Goal: Task Accomplishment & Management: Complete application form

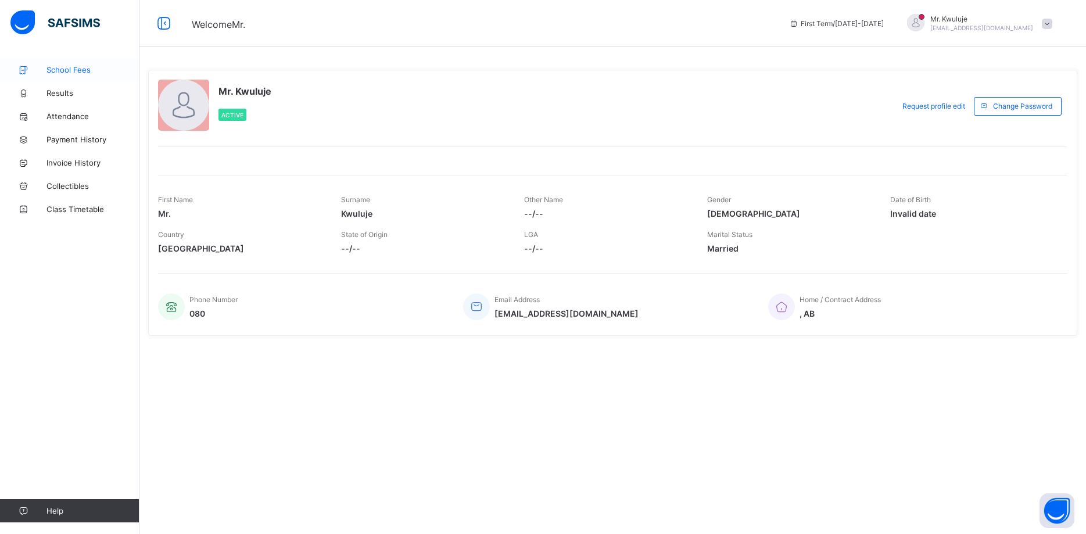
click at [63, 66] on span "School Fees" at bounding box center [92, 69] width 93 height 9
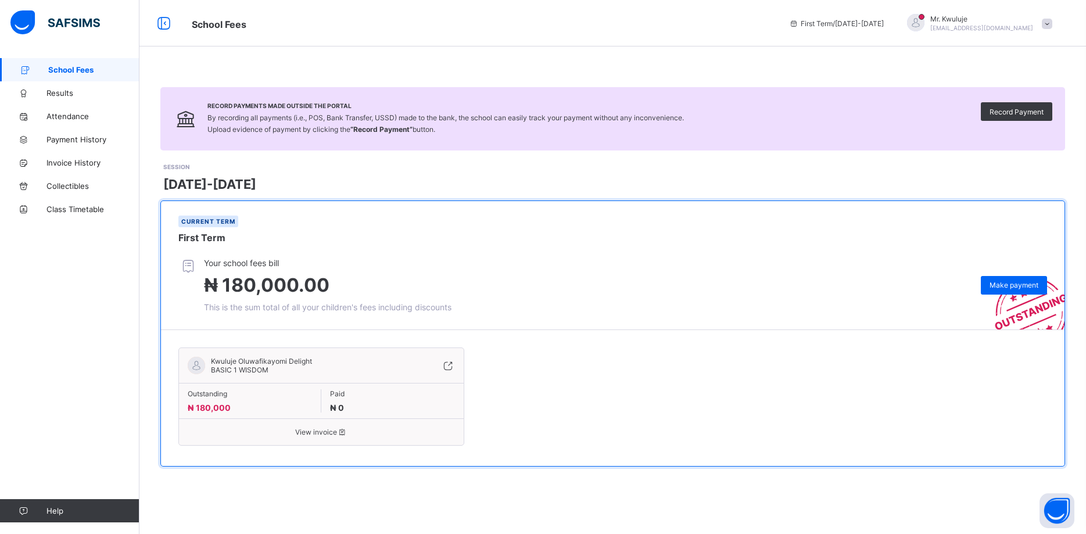
click at [310, 432] on span "View invoice" at bounding box center [321, 431] width 267 height 9
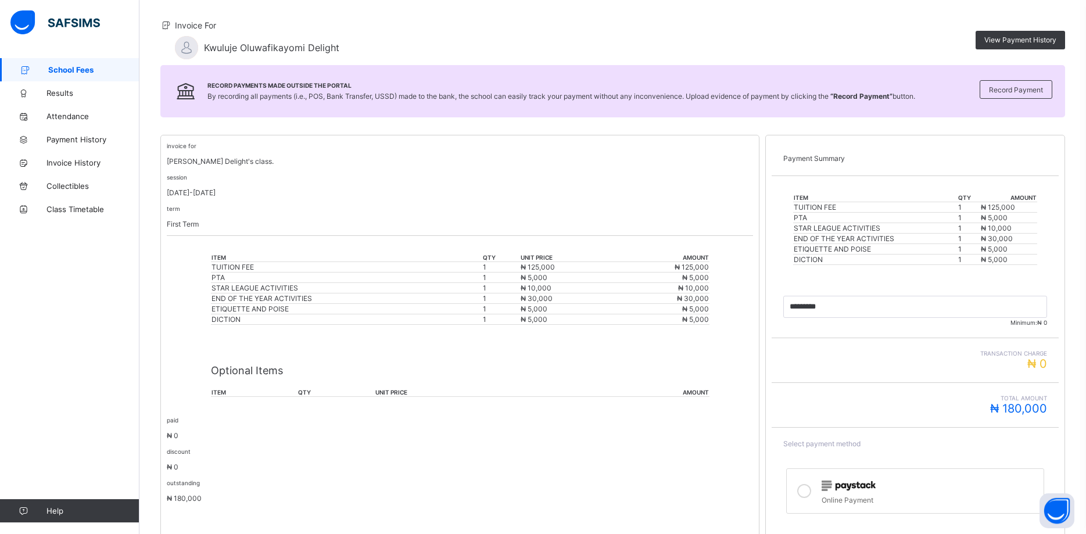
scroll to position [118, 0]
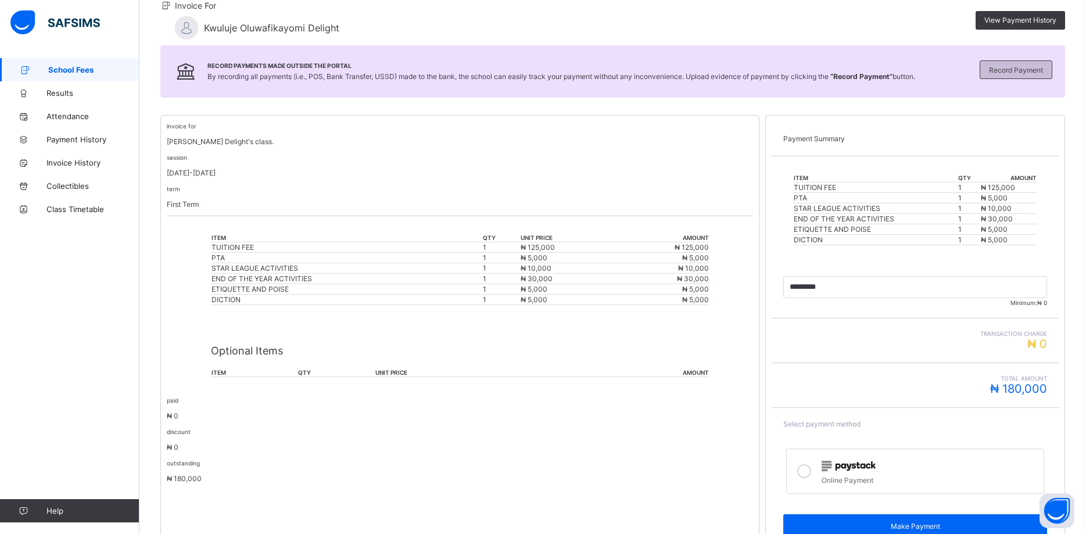
click at [1000, 69] on span "Record Payment" at bounding box center [1016, 70] width 54 height 9
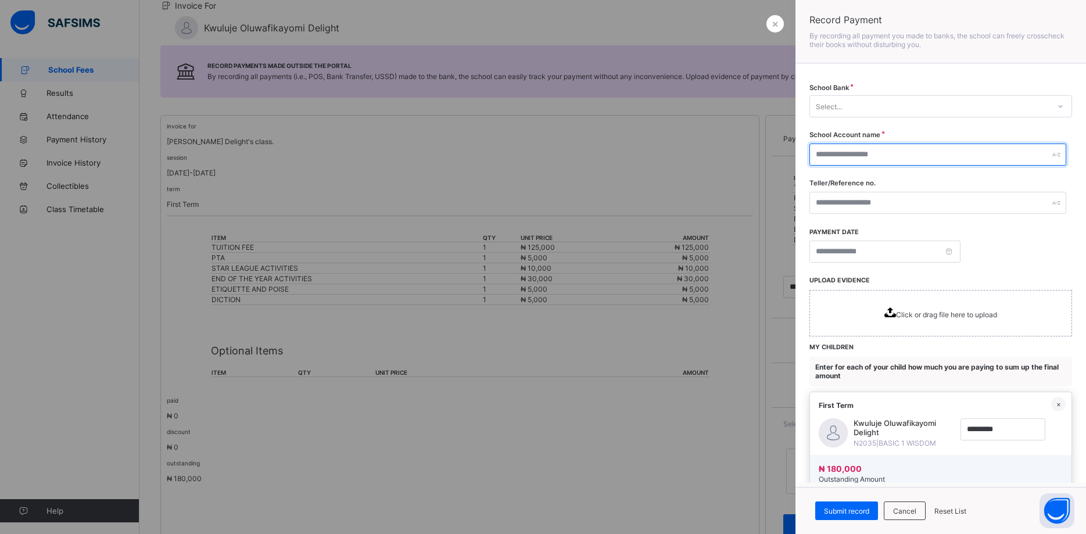
click at [968, 155] on input "text" at bounding box center [937, 154] width 257 height 22
type input "*"
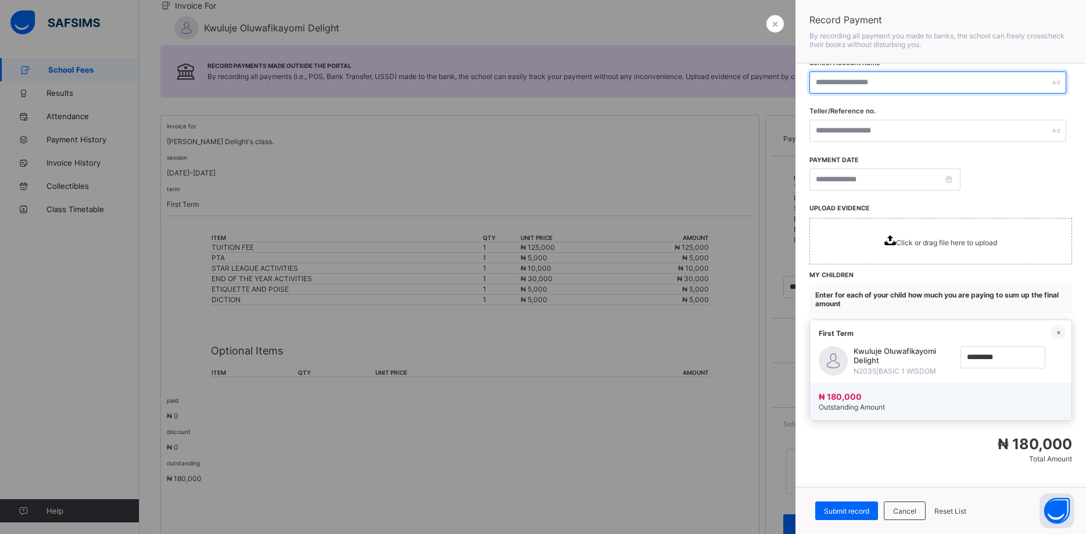
scroll to position [175, 0]
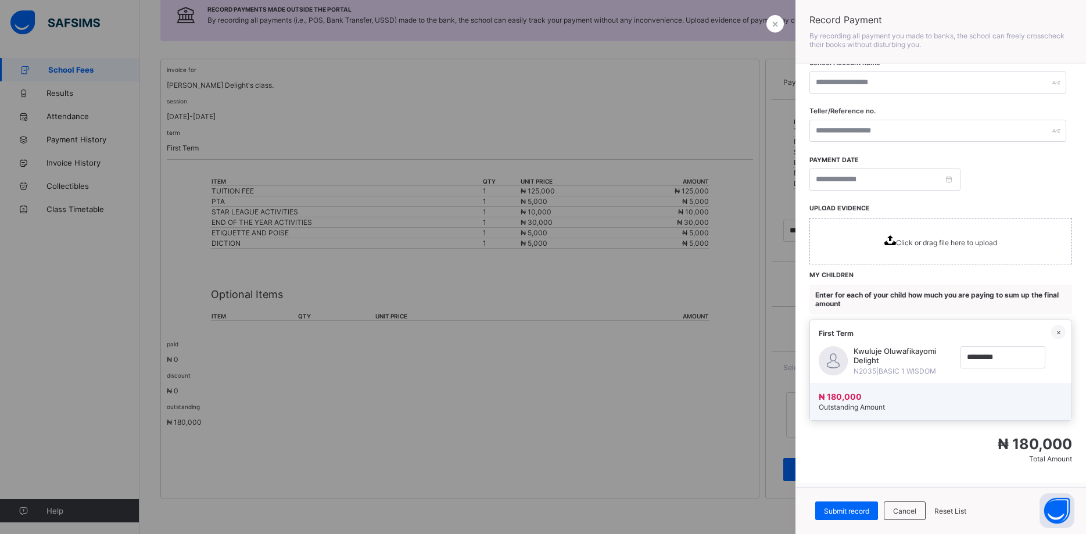
click at [678, 404] on div at bounding box center [543, 267] width 1086 height 534
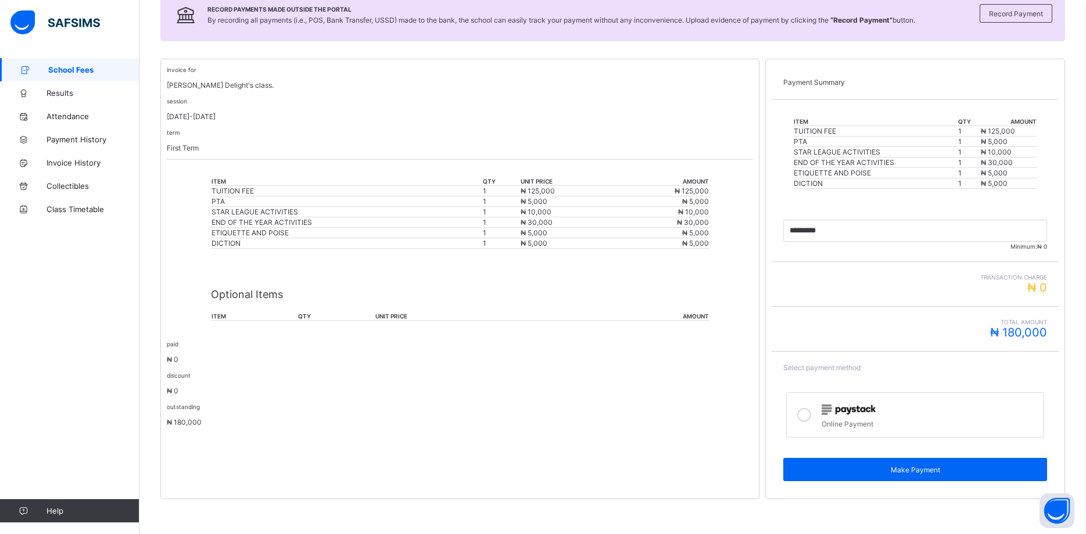
scroll to position [0, 0]
